Goal: Navigation & Orientation: Find specific page/section

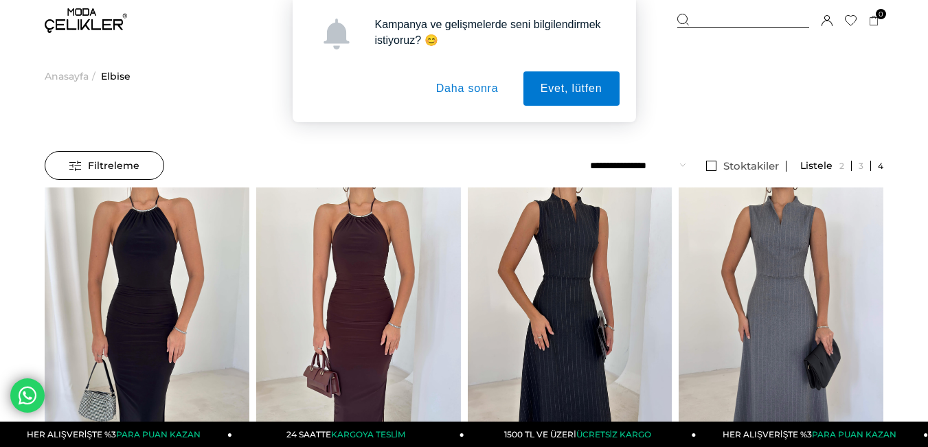
click at [486, 89] on button "Daha sonra" at bounding box center [467, 88] width 97 height 34
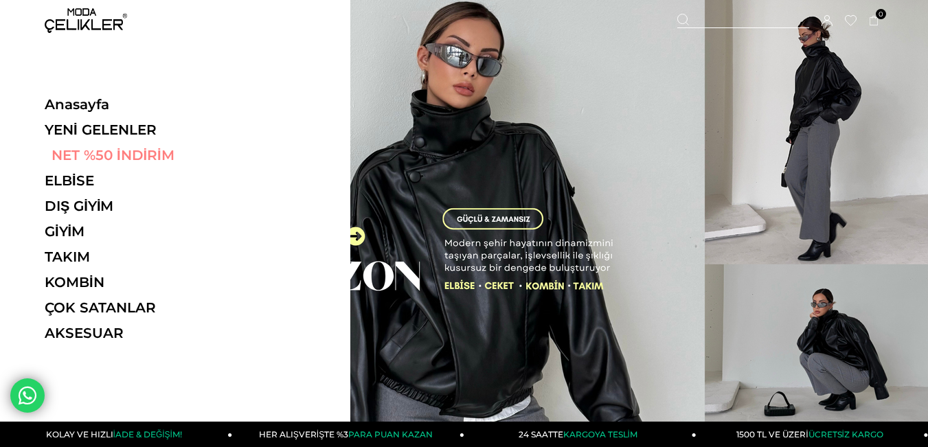
click at [96, 157] on link "NET %50 İNDİRİM" at bounding box center [139, 155] width 189 height 16
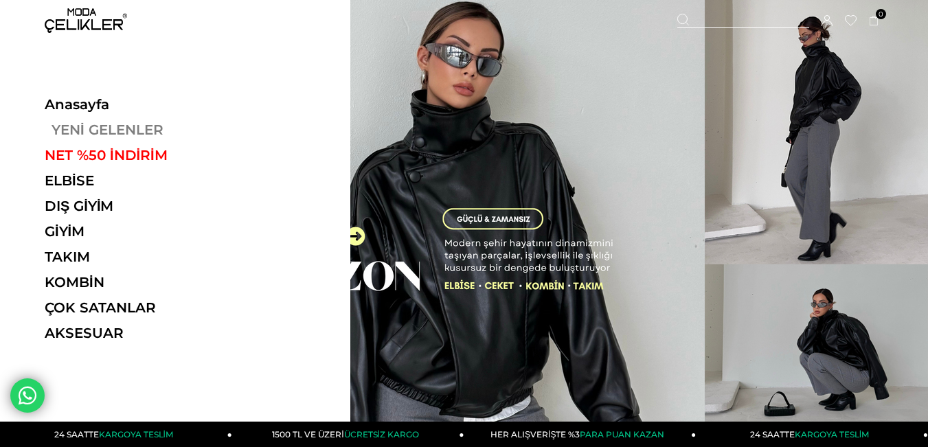
click at [113, 130] on link "YENİ GELENLER" at bounding box center [139, 130] width 189 height 16
click at [113, 128] on link "YENİ GELENLER" at bounding box center [139, 130] width 189 height 16
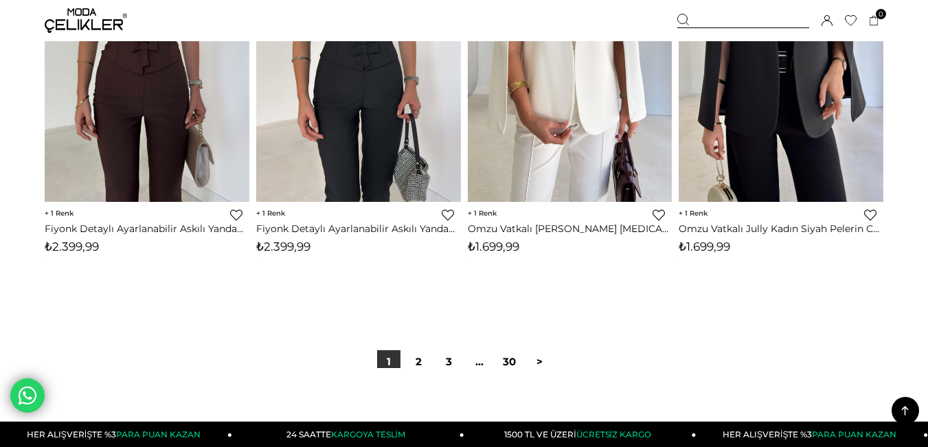
scroll to position [7829, 0]
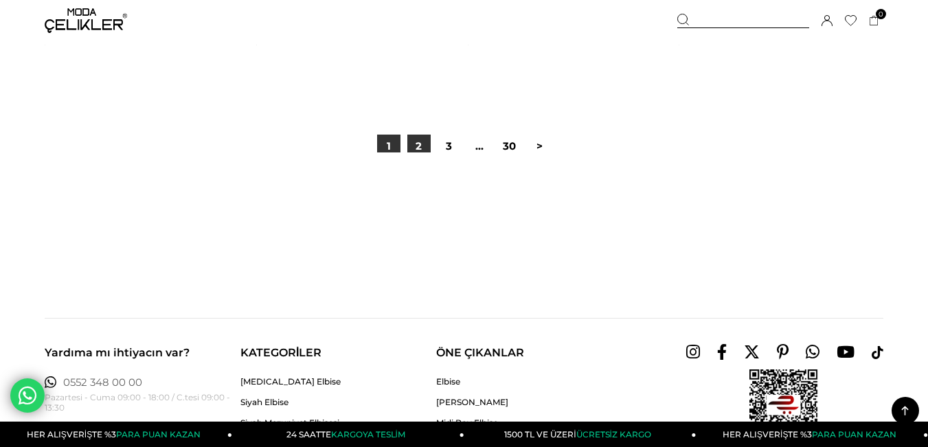
click at [422, 150] on link "2" at bounding box center [418, 146] width 23 height 23
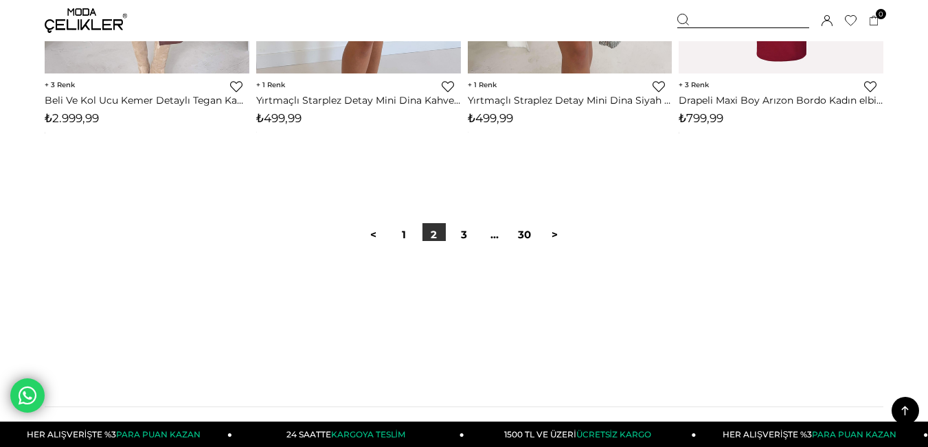
scroll to position [7760, 0]
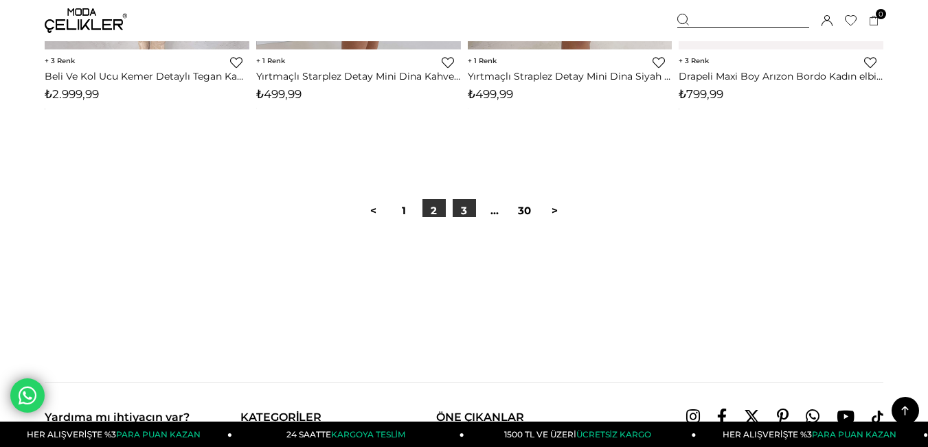
click at [462, 209] on link "3" at bounding box center [464, 210] width 23 height 23
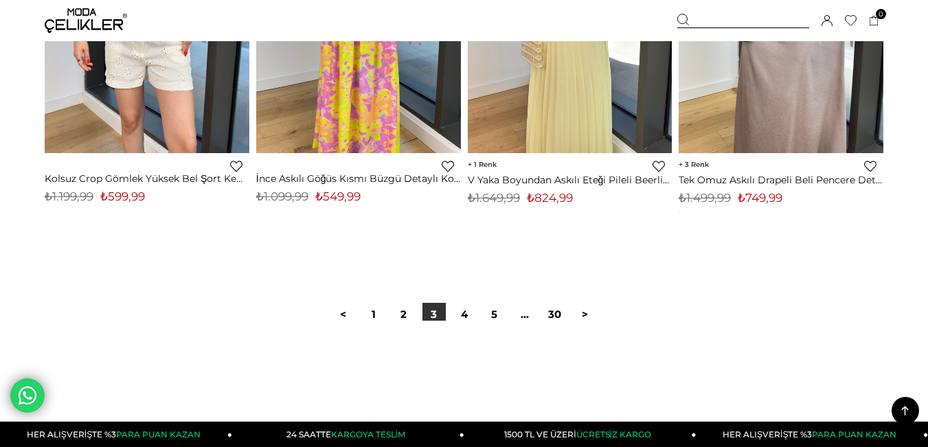
scroll to position [7691, 0]
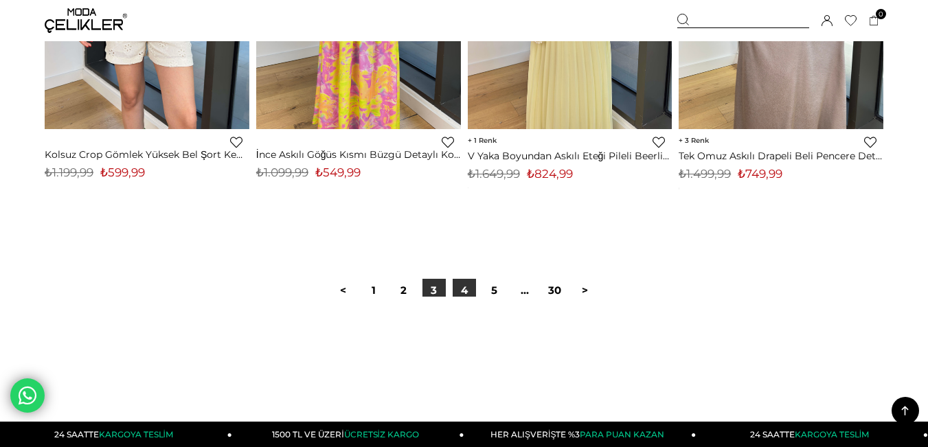
click at [469, 287] on link "4" at bounding box center [464, 290] width 23 height 23
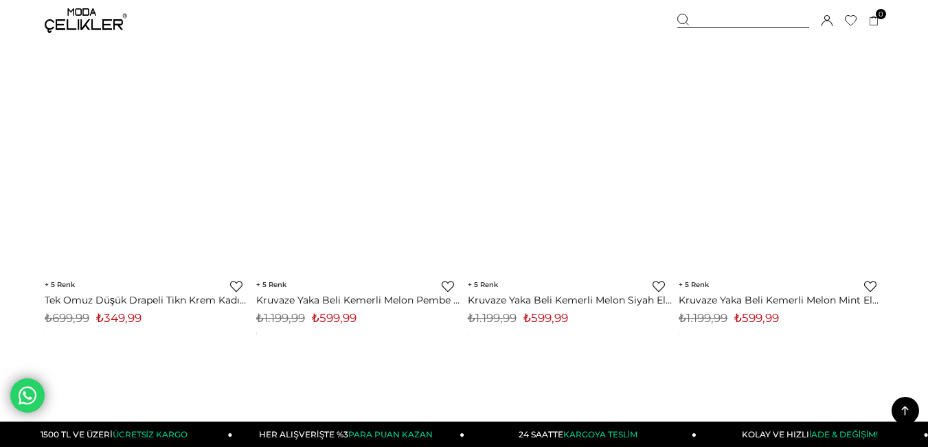
scroll to position [7829, 0]
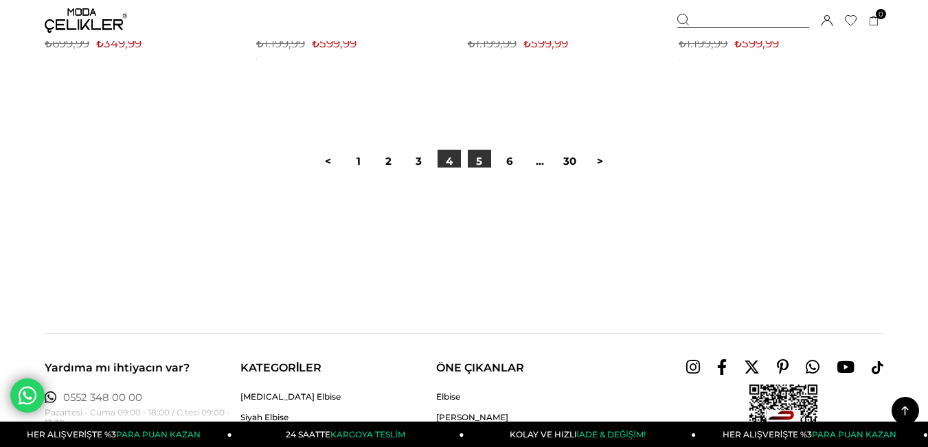
click at [481, 165] on link "5" at bounding box center [479, 161] width 23 height 23
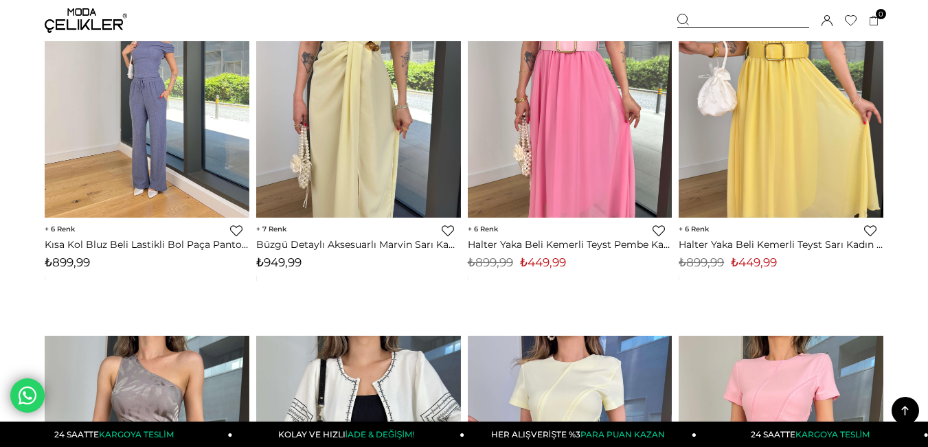
scroll to position [1442, 0]
